Goal: Check status: Check status

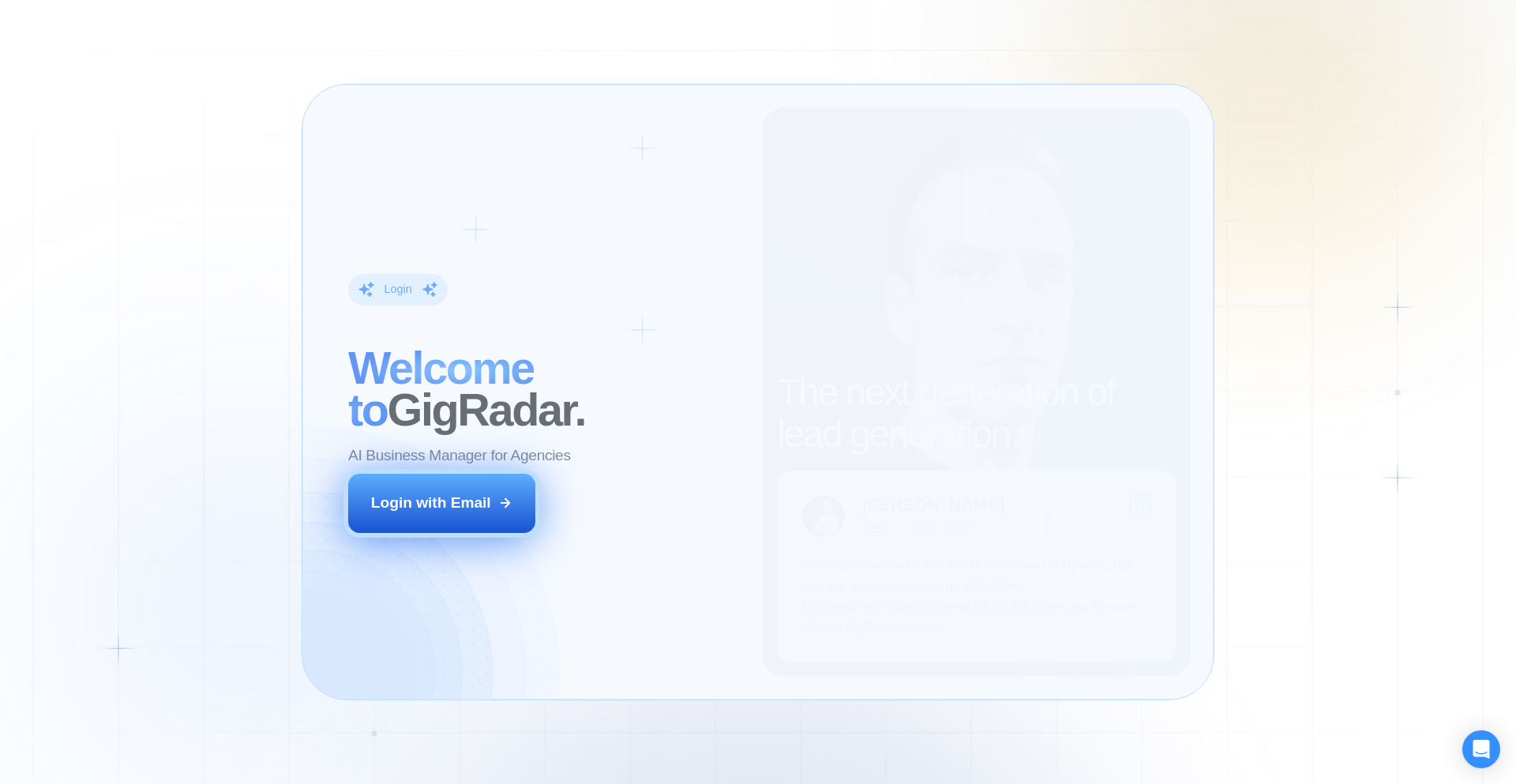
click at [478, 499] on div "Login with Email" at bounding box center [431, 502] width 120 height 21
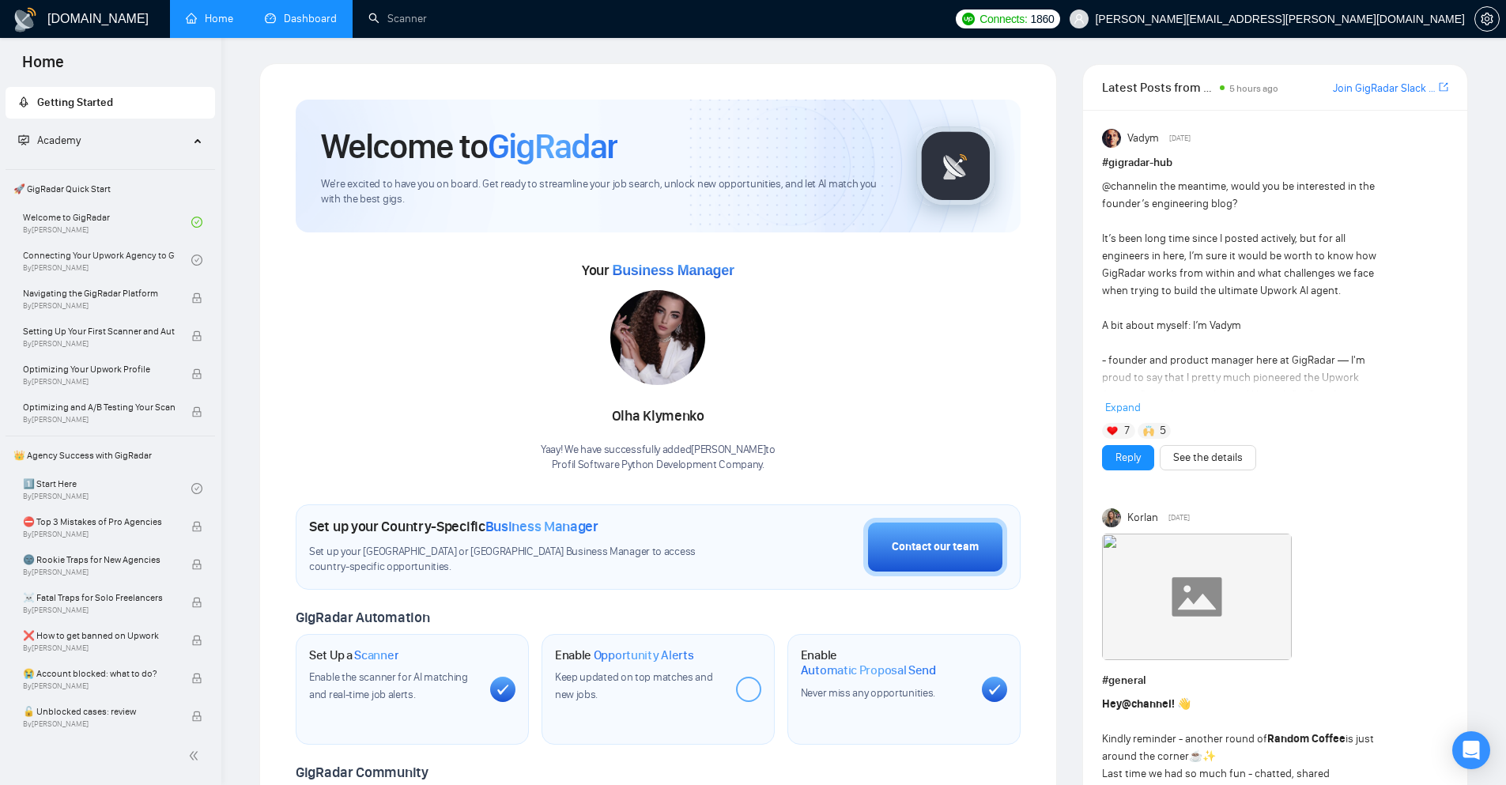
click at [311, 25] on link "Dashboard" at bounding box center [301, 18] width 72 height 13
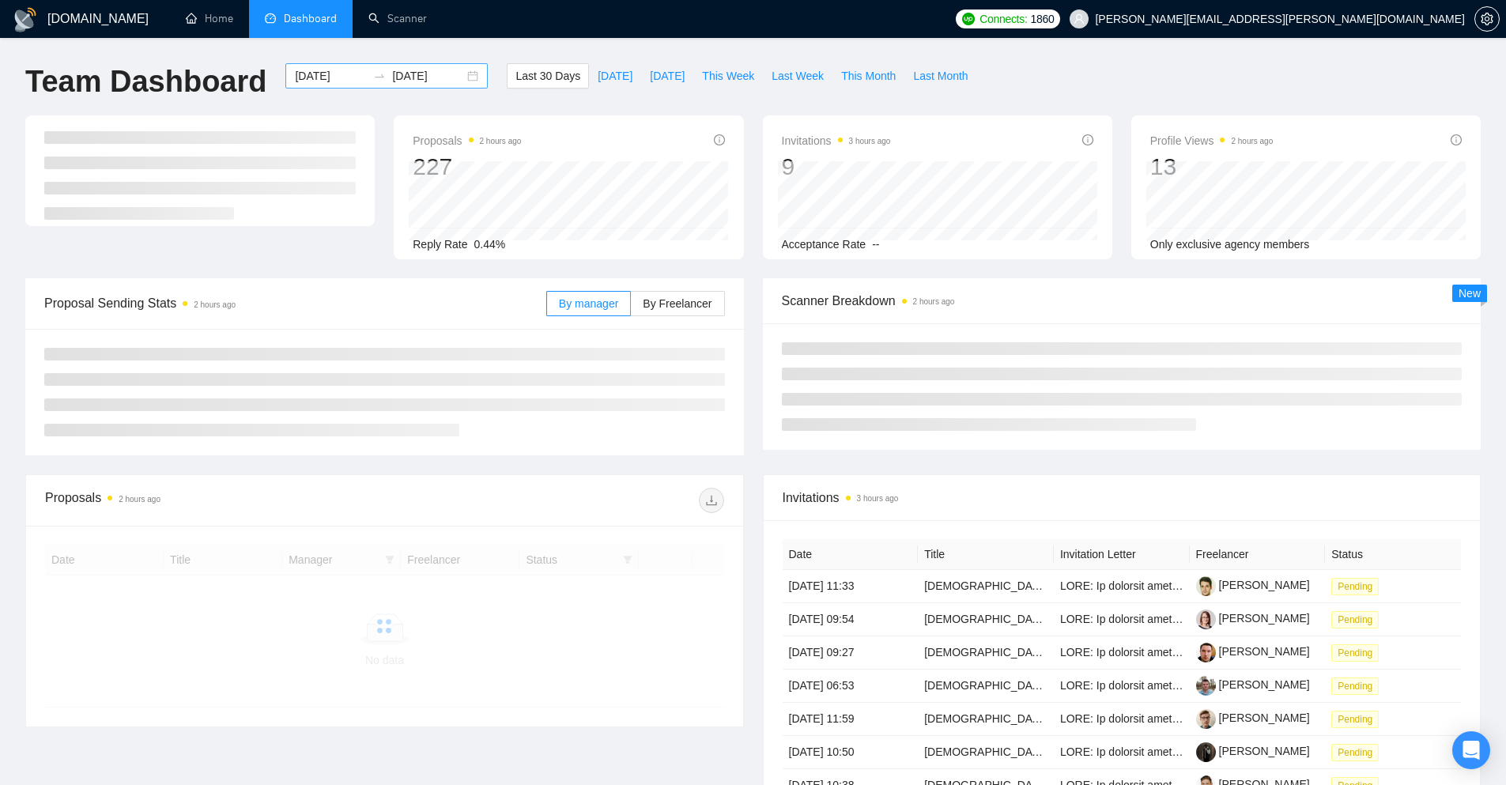
click at [477, 78] on div "[DATE] [DATE]" at bounding box center [386, 75] width 202 height 25
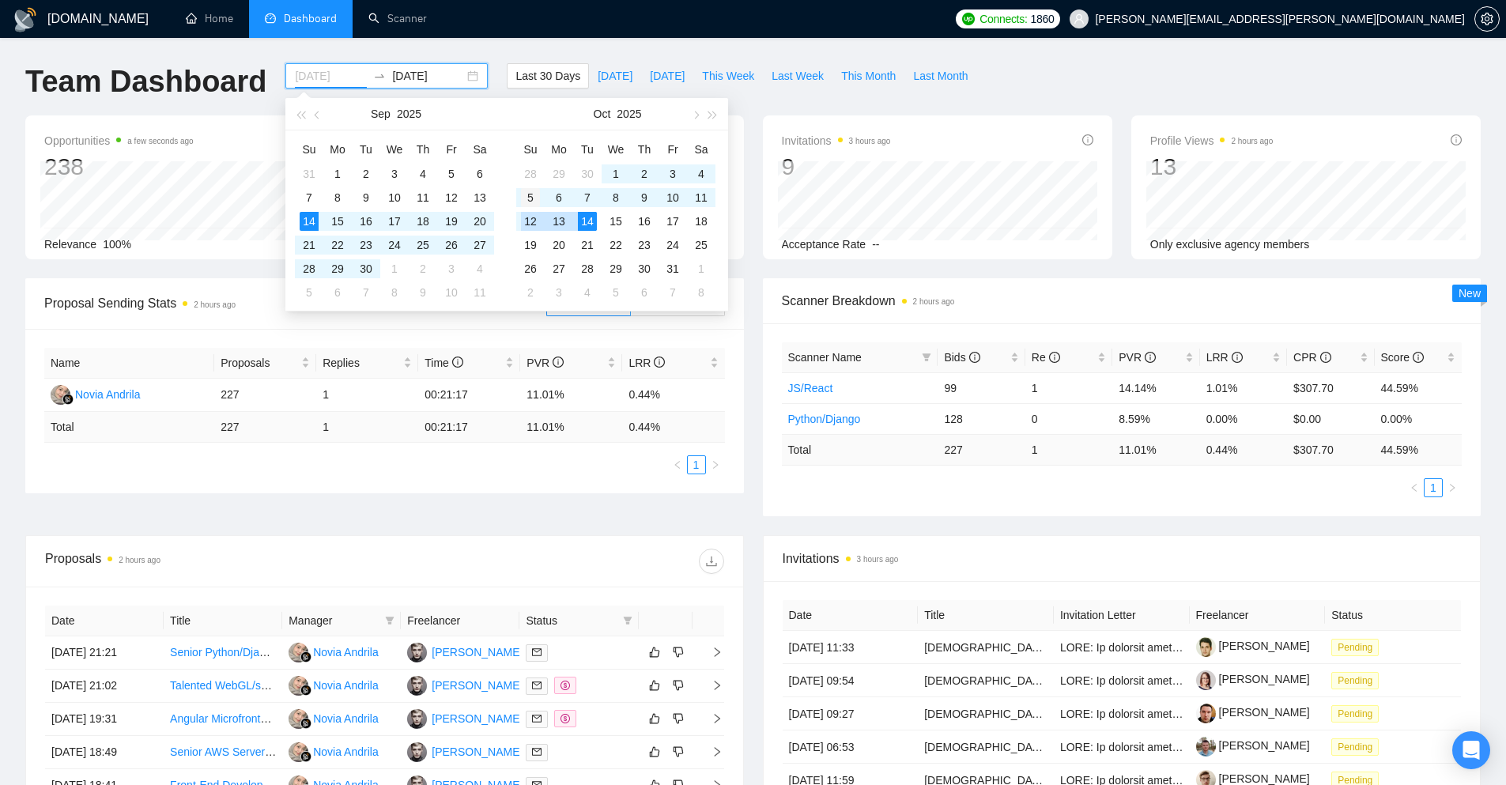
type input "[DATE]"
click at [529, 195] on div "5" at bounding box center [530, 197] width 19 height 19
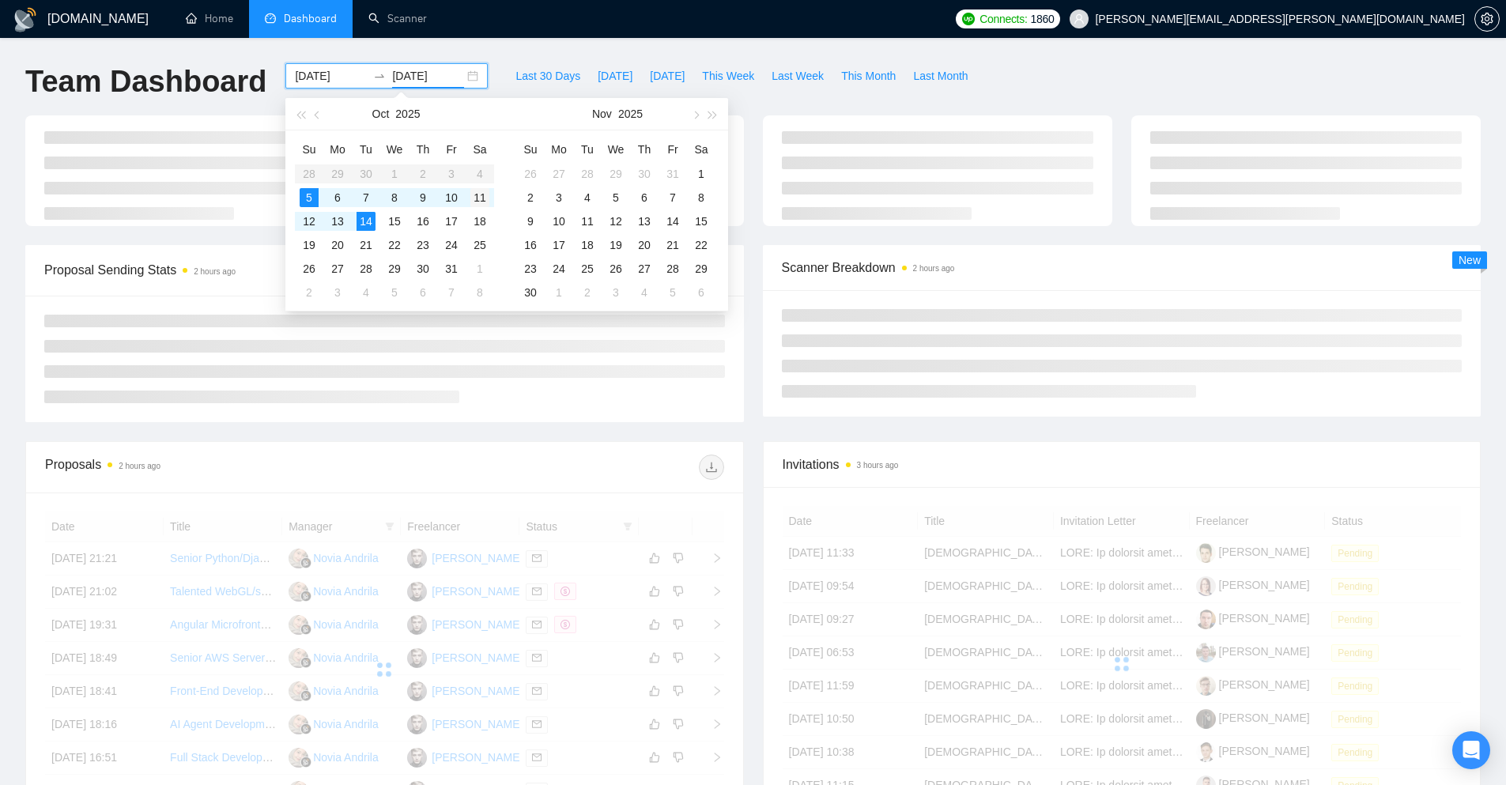
type input "[DATE]"
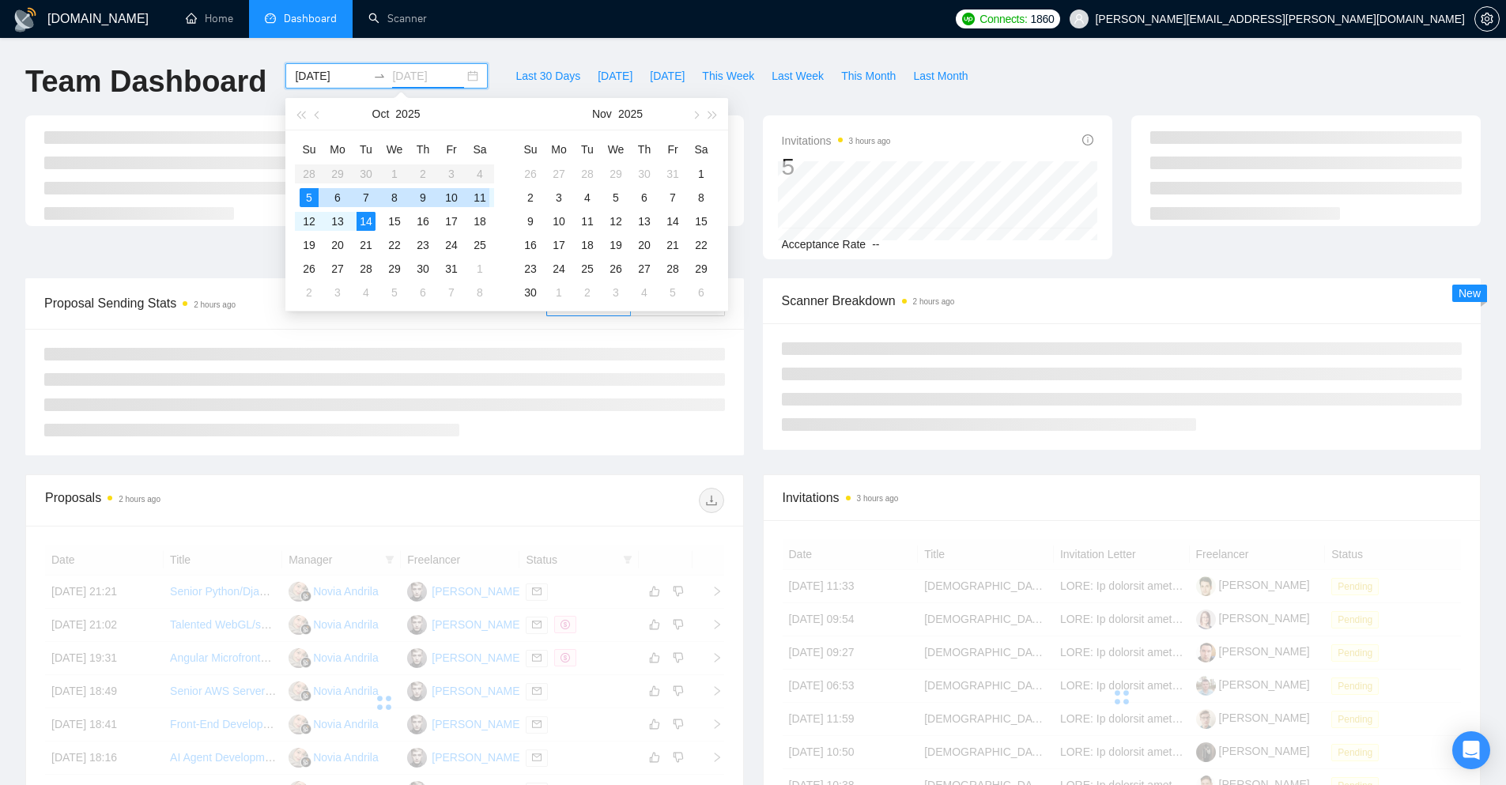
click at [478, 201] on div "11" at bounding box center [479, 197] width 19 height 19
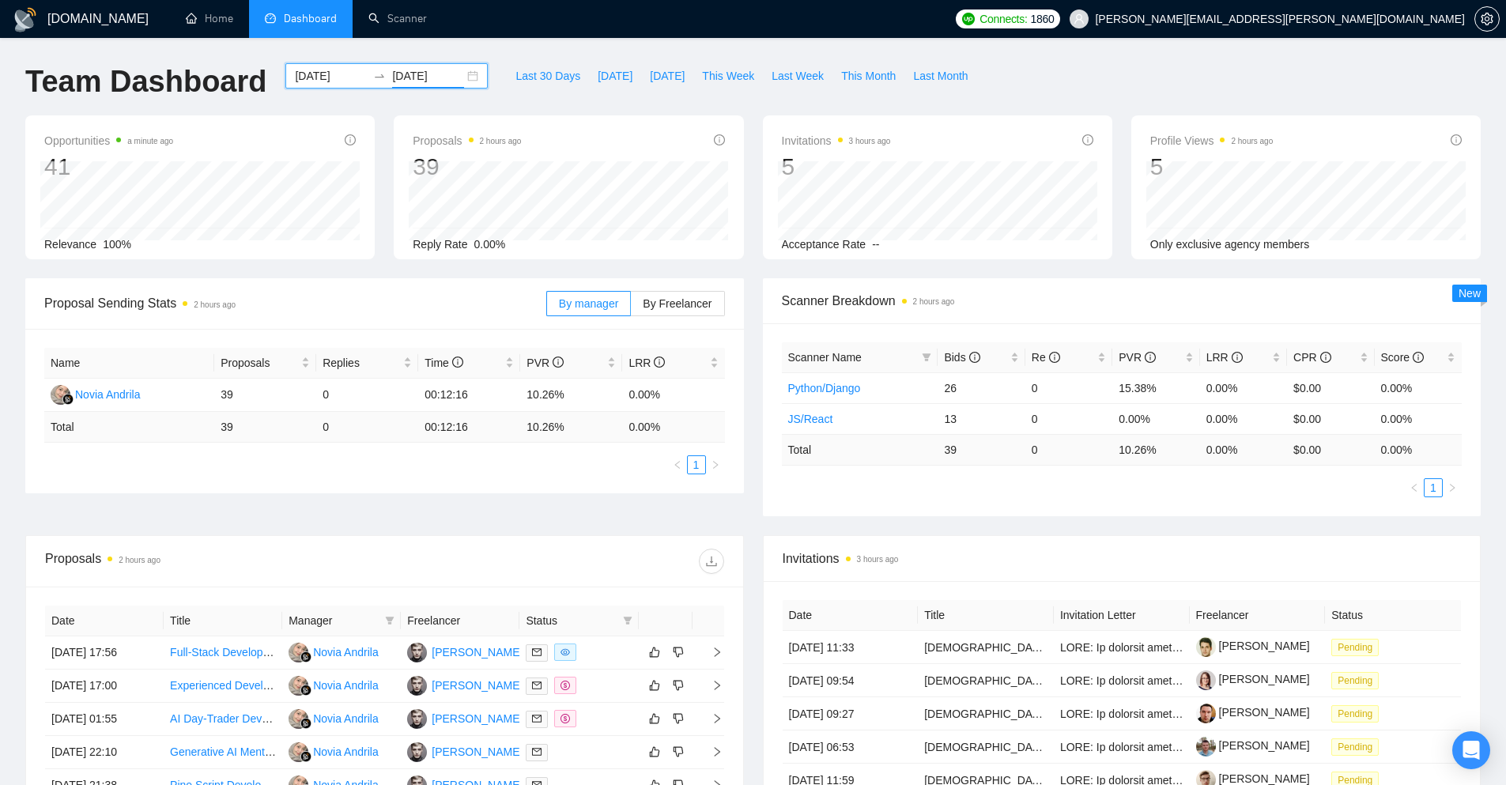
click at [473, 66] on div "[DATE] [DATE]" at bounding box center [386, 75] width 202 height 25
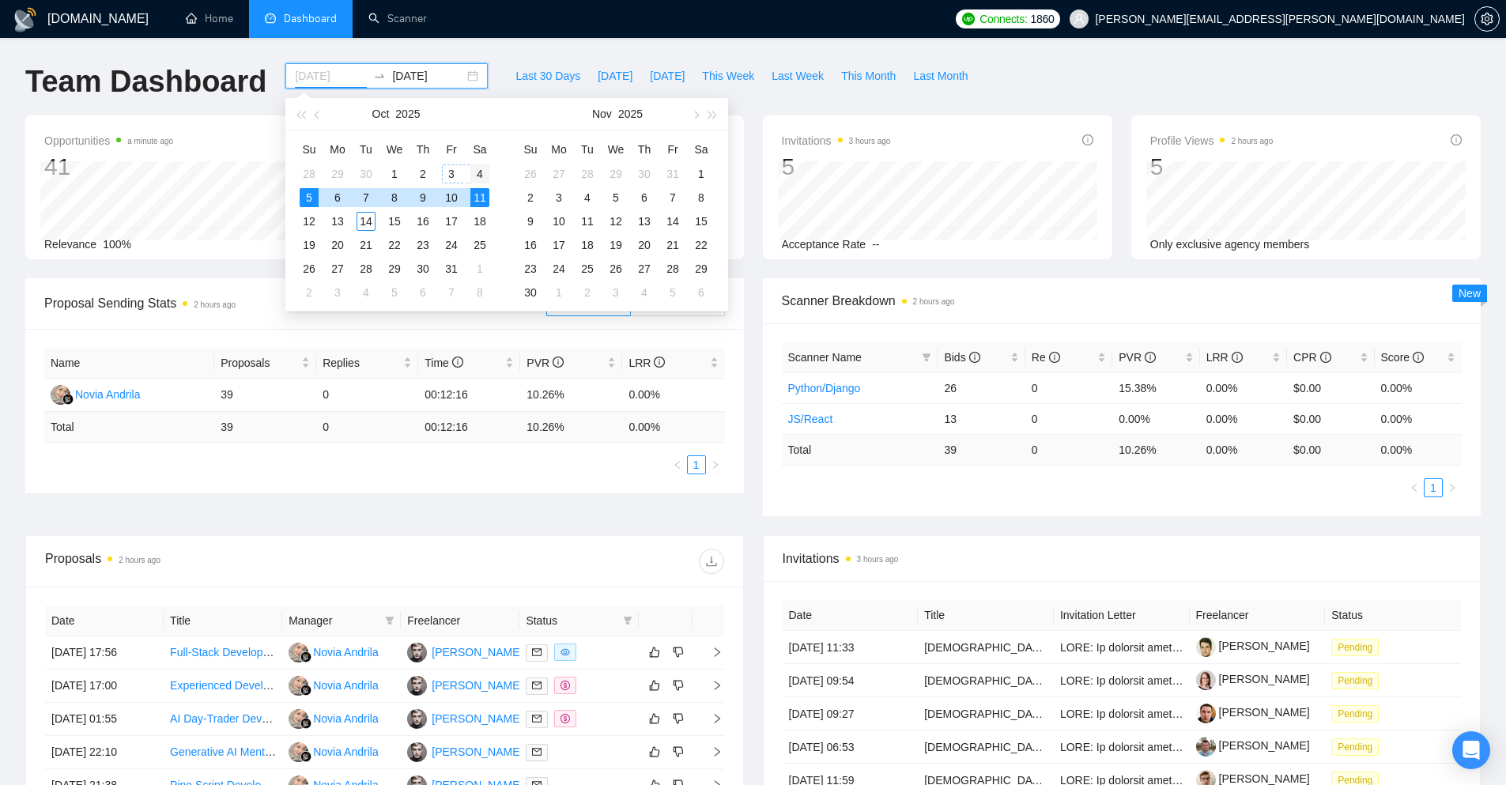
type input "[DATE]"
click at [473, 172] on div "4" at bounding box center [479, 173] width 19 height 19
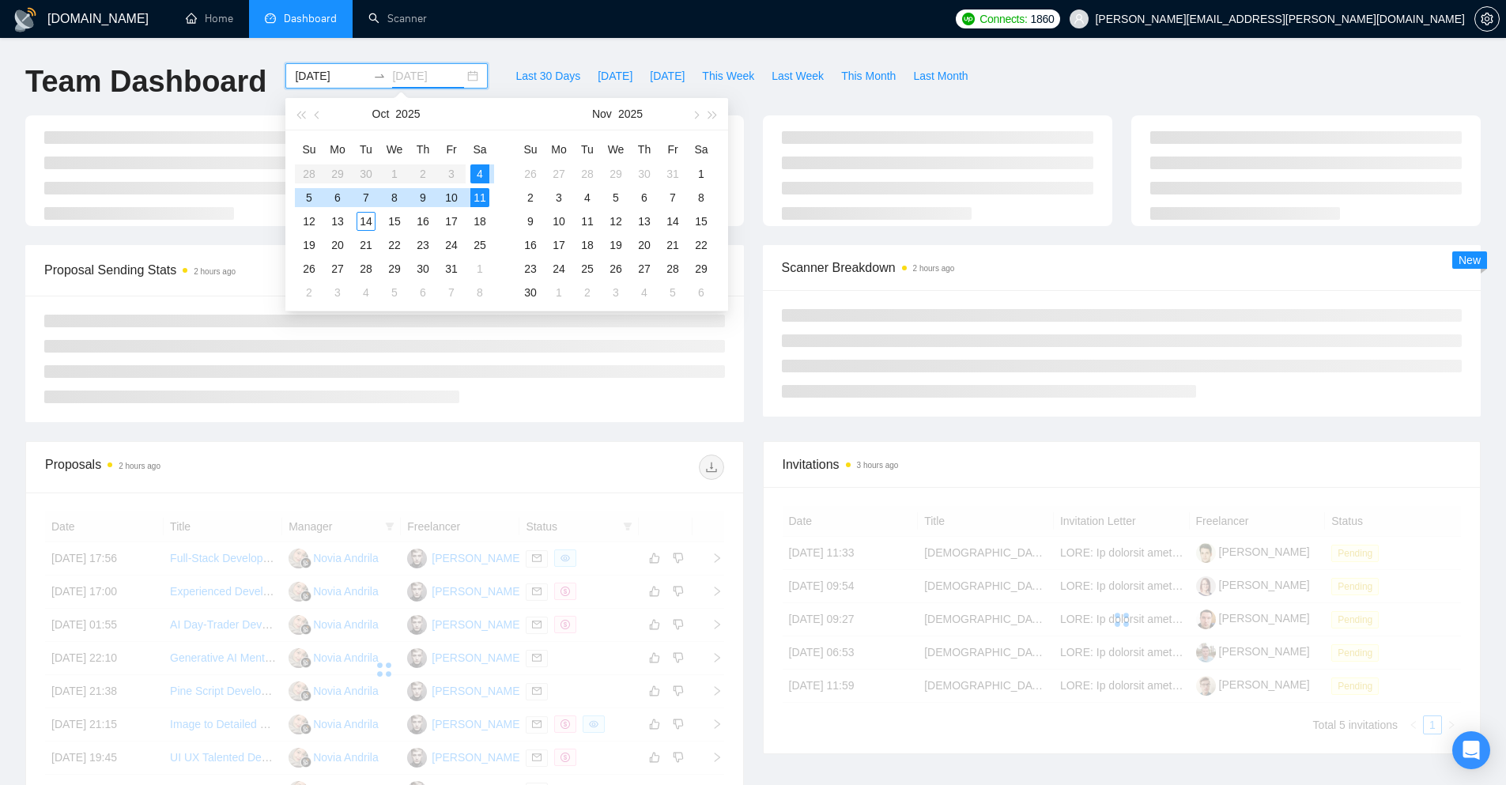
click at [478, 199] on div "11" at bounding box center [479, 197] width 19 height 19
